Goal: Information Seeking & Learning: Learn about a topic

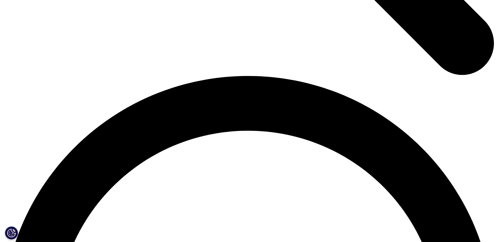
scroll to position [885, 0]
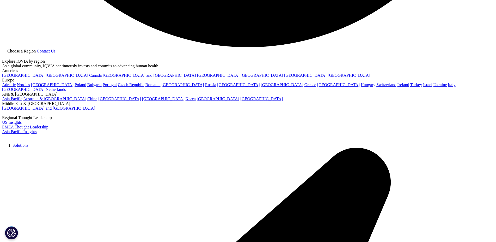
scroll to position [1462, 0]
